Goal: Task Accomplishment & Management: Complete application form

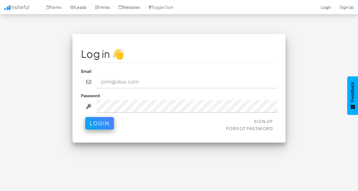
click at [102, 80] on input "email" at bounding box center [187, 82] width 181 height 13
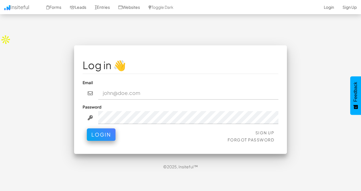
type input "[PERSON_NAME][EMAIL_ADDRESS][PERSON_NAME][DOMAIN_NAME]"
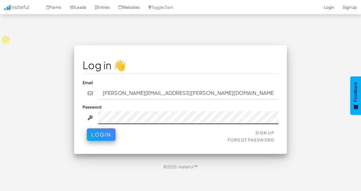
click at [87, 129] on button "Login" at bounding box center [101, 135] width 29 height 13
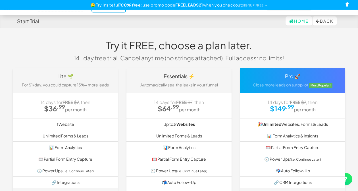
select select "2403"
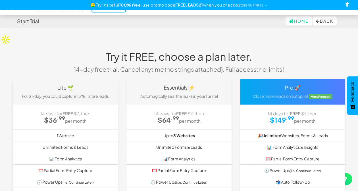
click at [53, 55] on div "Try it FREE, choose a plan later. 14-day free trial. Cancel anytime (no strings…" at bounding box center [179, 62] width 341 height 34
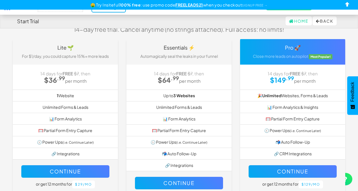
scroll to position [79, 0]
